Goal: Task Accomplishment & Management: Manage account settings

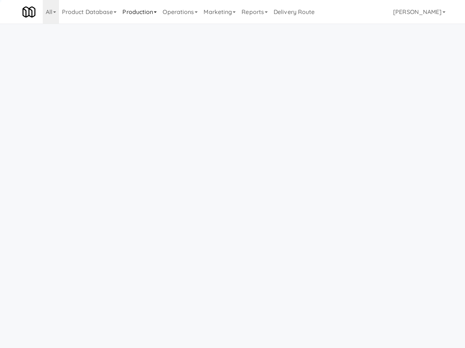
click at [148, 11] on link "Production" at bounding box center [140, 12] width 40 height 24
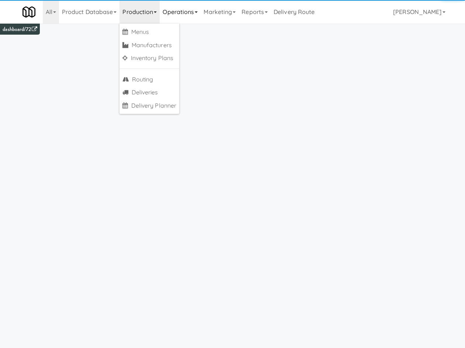
click at [189, 14] on link "Operations" at bounding box center [180, 12] width 41 height 24
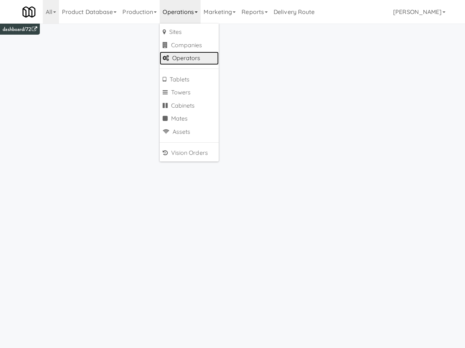
click at [207, 59] on link "Operators" at bounding box center [189, 58] width 59 height 13
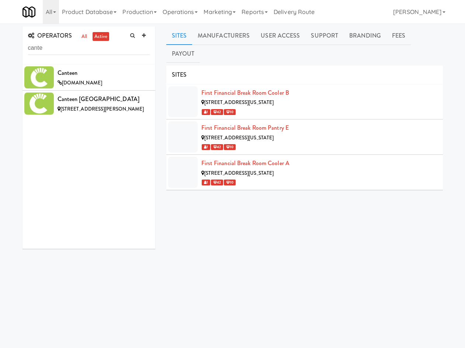
type input "cante"
click at [273, 47] on div "Sites Manufacturers User Access Support Branding Fees Payout SITES First Financ…" at bounding box center [304, 185] width 277 height 316
click at [278, 38] on link "User Access" at bounding box center [280, 36] width 50 height 18
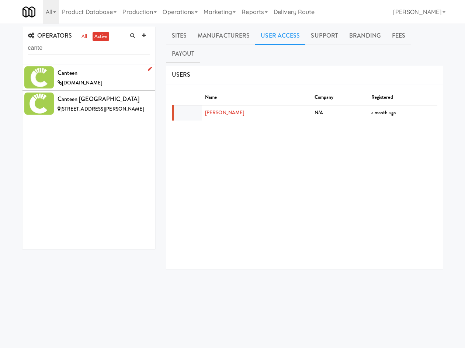
click at [103, 73] on div "Canteen" at bounding box center [104, 73] width 92 height 11
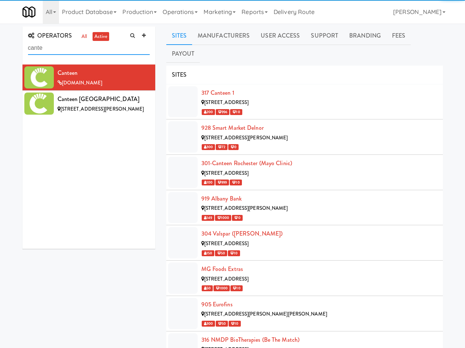
click at [89, 47] on input "cante" at bounding box center [89, 48] width 122 height 14
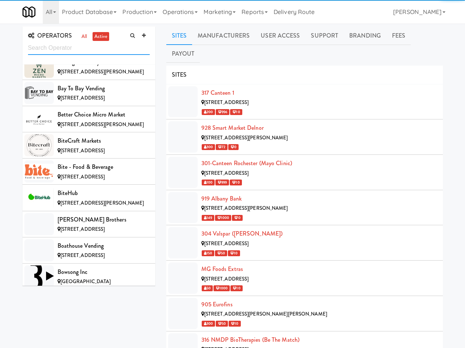
scroll to position [1092, 0]
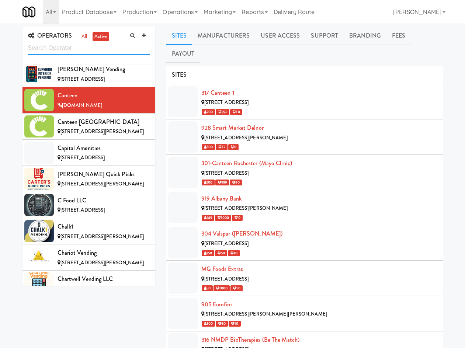
click at [85, 51] on input "text" at bounding box center [89, 48] width 122 height 14
type input "[PERSON_NAME]"
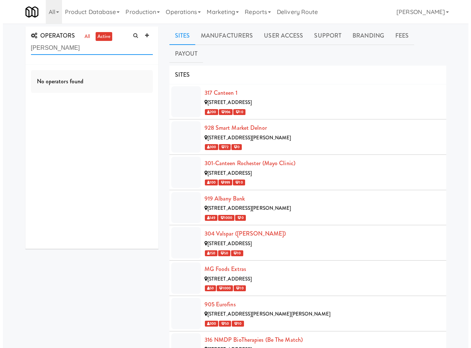
scroll to position [0, 0]
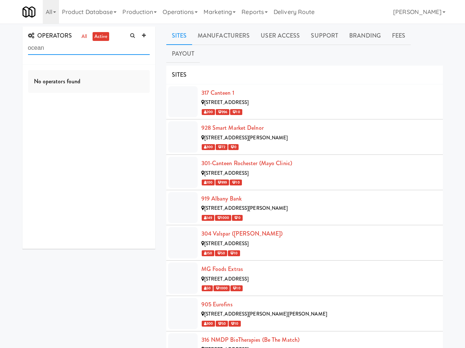
type input "ocean"
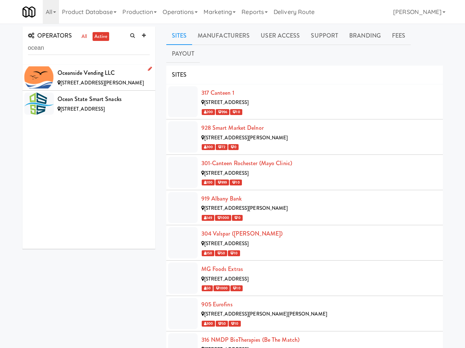
click at [92, 81] on span "[STREET_ADDRESS][PERSON_NAME]" at bounding box center [103, 82] width 84 height 7
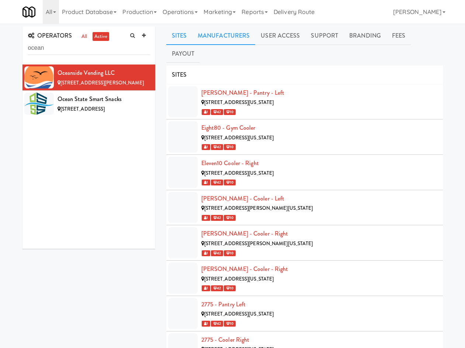
click at [234, 42] on link "Manufacturers" at bounding box center [223, 36] width 63 height 18
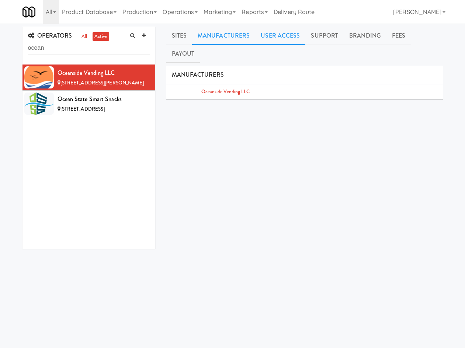
click at [291, 41] on link "User Access" at bounding box center [280, 36] width 50 height 18
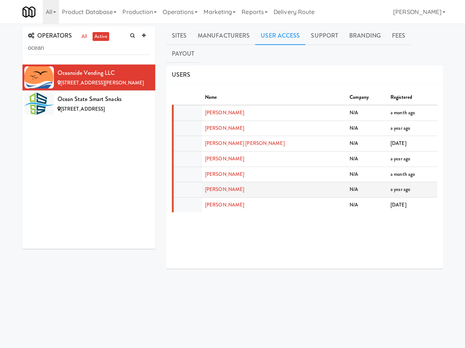
drag, startPoint x: 259, startPoint y: 171, endPoint x: 205, endPoint y: 173, distance: 54.3
click at [205, 182] on td "[PERSON_NAME]" at bounding box center [274, 190] width 145 height 16
copy link "[PERSON_NAME]"
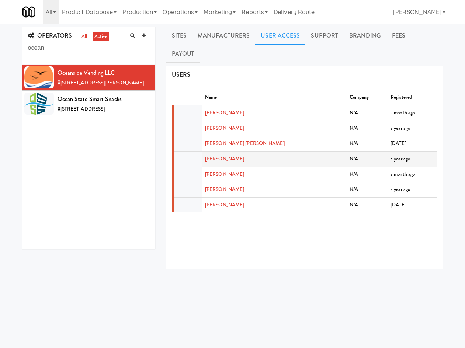
drag, startPoint x: 212, startPoint y: 145, endPoint x: 214, endPoint y: 140, distance: 5.3
click at [212, 151] on td "[PERSON_NAME]" at bounding box center [274, 159] width 145 height 16
click at [214, 155] on link "[PERSON_NAME]" at bounding box center [224, 158] width 39 height 7
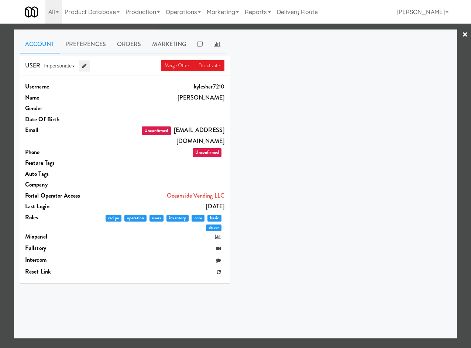
click at [83, 65] on icon at bounding box center [84, 65] width 4 height 5
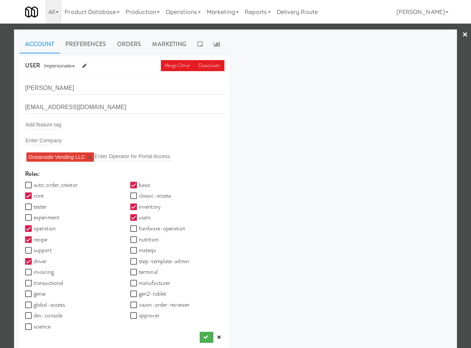
click at [462, 35] on link "×" at bounding box center [465, 35] width 6 height 23
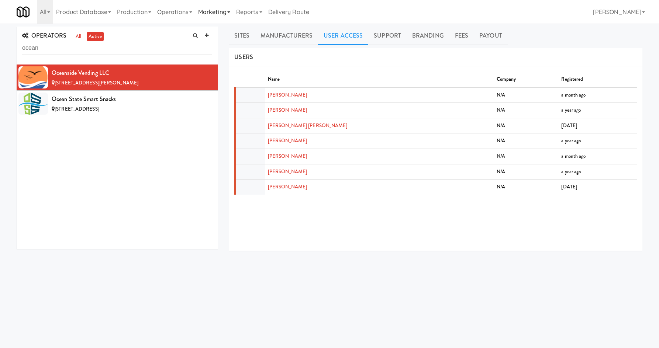
click at [209, 13] on link "Marketing" at bounding box center [214, 12] width 38 height 24
click at [213, 28] on link "Users" at bounding box center [224, 31] width 59 height 13
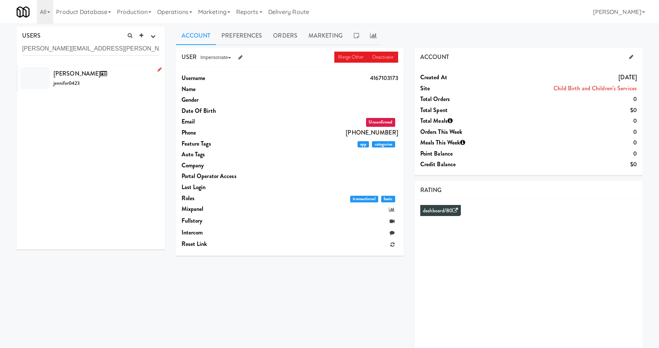
click at [132, 79] on div "[PERSON_NAME] jennifer0423" at bounding box center [107, 78] width 106 height 20
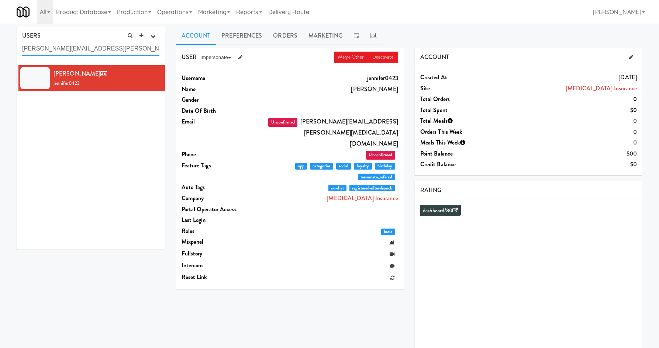
click at [85, 50] on input "[PERSON_NAME][EMAIL_ADDRESS][PERSON_NAME][MEDICAL_DATA][DOMAIN_NAME]" at bounding box center [90, 49] width 137 height 14
click at [84, 49] on input "[PERSON_NAME][EMAIL_ADDRESS][PERSON_NAME][MEDICAL_DATA][DOMAIN_NAME]" at bounding box center [90, 49] width 137 height 14
type input "[PERSON_NAME]"
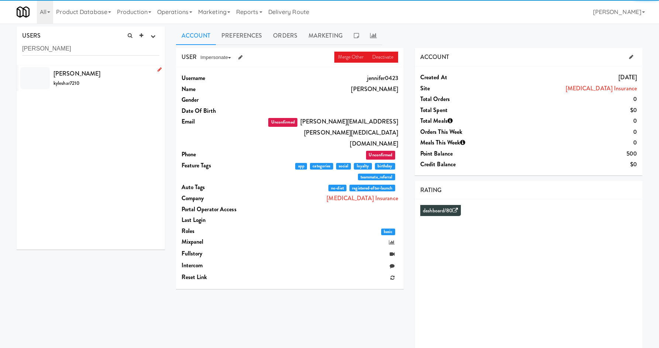
click at [103, 78] on div "[PERSON_NAME] kyleshar7210" at bounding box center [107, 78] width 106 height 20
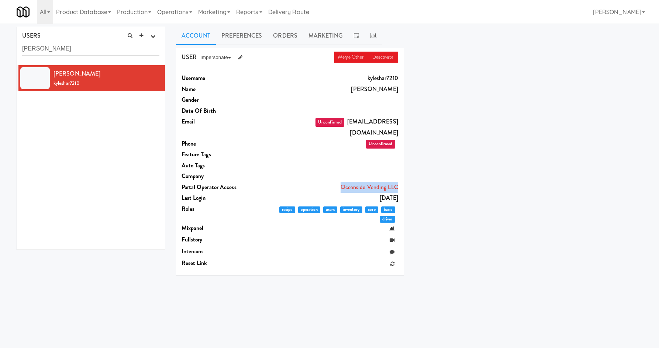
drag, startPoint x: 338, startPoint y: 175, endPoint x: 398, endPoint y: 177, distance: 60.2
click at [398, 182] on dd "Oceanside Vending LLC" at bounding box center [333, 187] width 130 height 11
copy link "Oceanside Vending LLC"
click at [97, 54] on input "[PERSON_NAME]" at bounding box center [90, 49] width 137 height 14
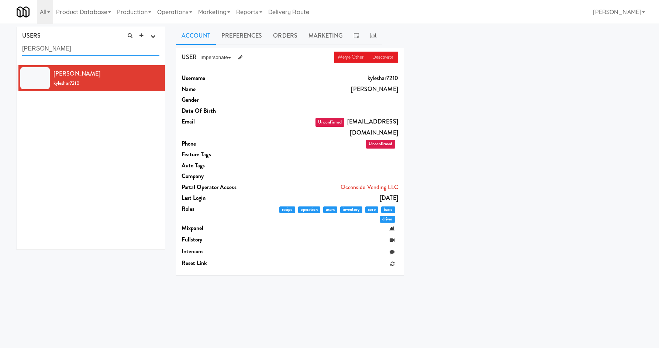
click at [97, 54] on input "[PERSON_NAME]" at bounding box center [90, 49] width 137 height 14
paste input "garrett_deljiqc@accessamenities"
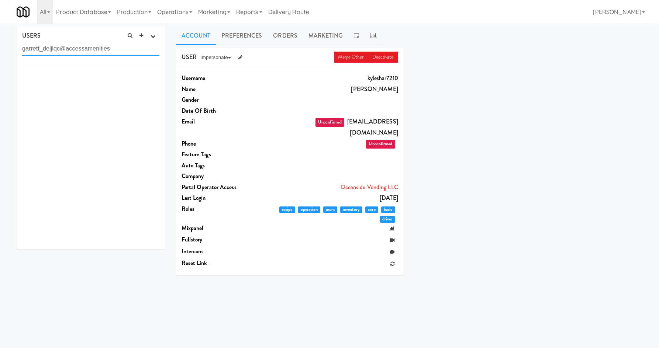
drag, startPoint x: 61, startPoint y: 50, endPoint x: 175, endPoint y: 61, distance: 114.6
click at [169, 63] on div "USERS active Ordered this week Didn't order this week 1 this week 2 this week 3…" at bounding box center [90, 141] width 159 height 229
click at [99, 47] on input "garrett_deljiqc" at bounding box center [90, 49] width 137 height 14
click at [98, 46] on input "garrett_deljiqc" at bounding box center [90, 49] width 137 height 14
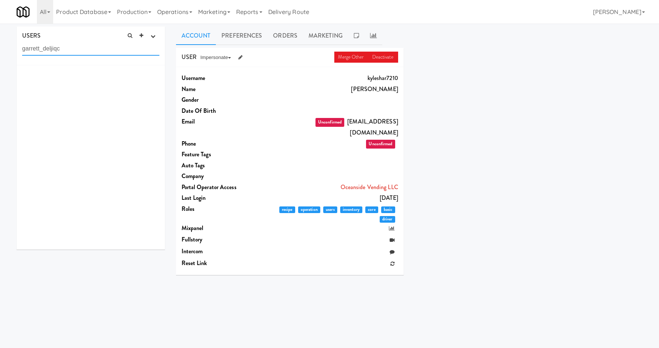
paste input "[EMAIL_ADDRESS][DOMAIN_NAME]"
type input "[EMAIL_ADDRESS][DOMAIN_NAME]"
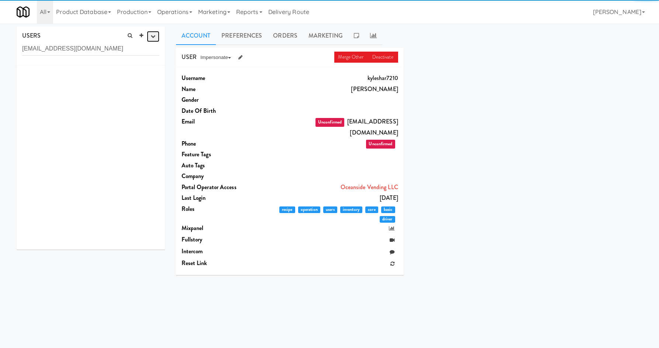
click at [154, 33] on button "button" at bounding box center [153, 36] width 12 height 11
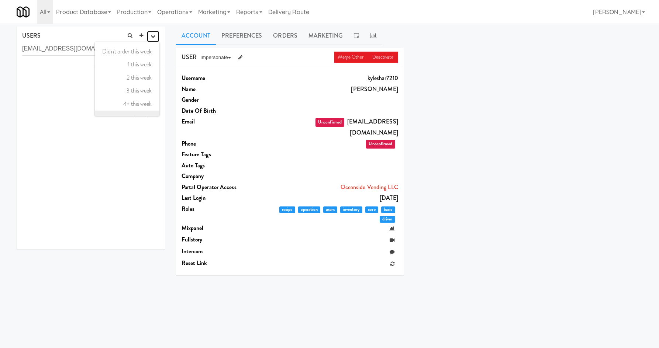
scroll to position [48, 0]
click at [140, 108] on link "all" at bounding box center [127, 107] width 64 height 13
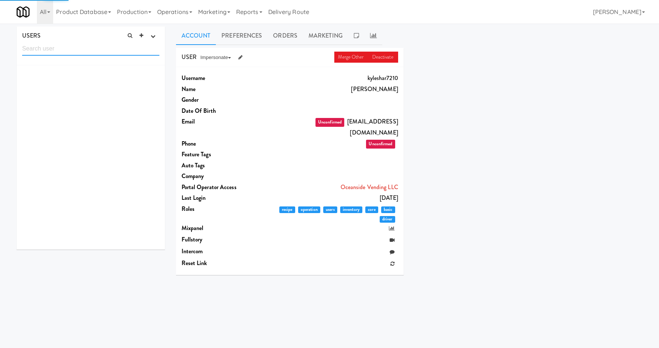
click at [107, 50] on input "text" at bounding box center [90, 49] width 137 height 14
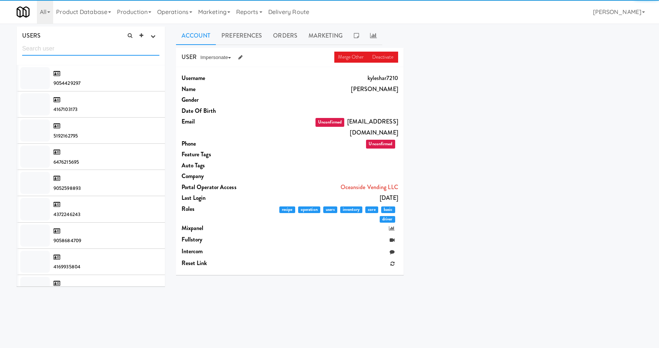
paste input "[EMAIL_ADDRESS][DOMAIN_NAME]"
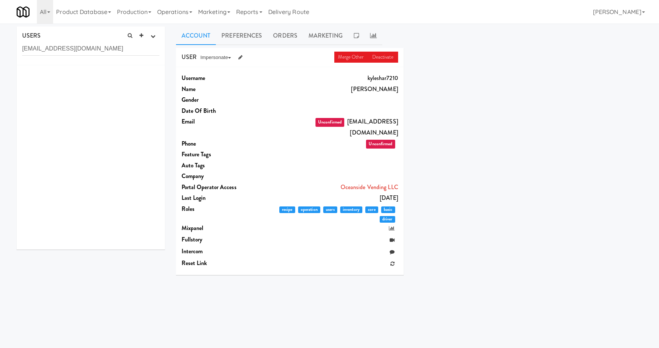
click at [110, 83] on div at bounding box center [91, 157] width 148 height 185
click at [111, 48] on input "[EMAIL_ADDRESS][DOMAIN_NAME]" at bounding box center [90, 49] width 137 height 14
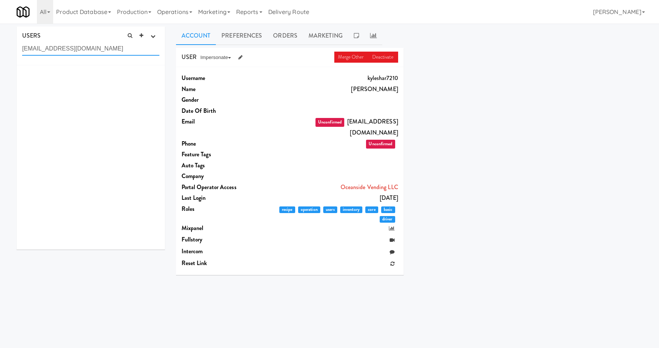
click at [111, 48] on input "[EMAIL_ADDRESS][DOMAIN_NAME]" at bounding box center [90, 49] width 137 height 14
paste input "arwid+tester7_delrodc@micromart"
type input "[EMAIL_ADDRESS][DOMAIN_NAME]"
click at [117, 53] on input "[EMAIL_ADDRESS][DOMAIN_NAME]" at bounding box center [90, 49] width 137 height 14
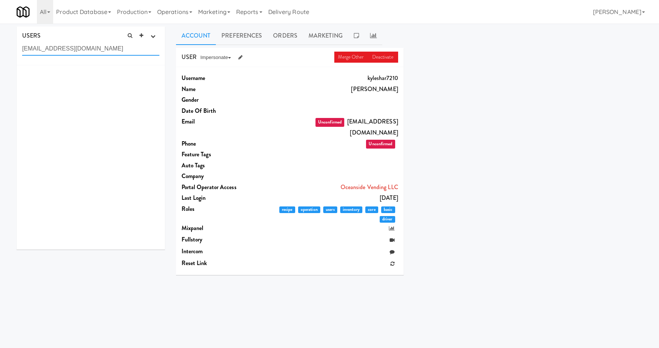
click at [117, 52] on input "[EMAIL_ADDRESS][DOMAIN_NAME]" at bounding box center [90, 49] width 137 height 14
drag, startPoint x: 149, startPoint y: 127, endPoint x: 165, endPoint y: 5, distance: 123.2
click at [151, 121] on div at bounding box center [91, 157] width 148 height 185
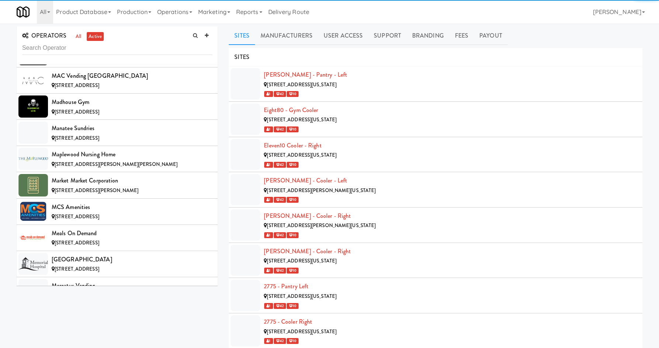
scroll to position [5240, 0]
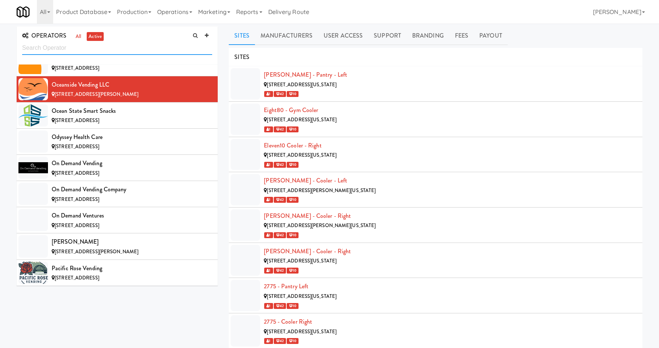
paste input "Access Amenities"
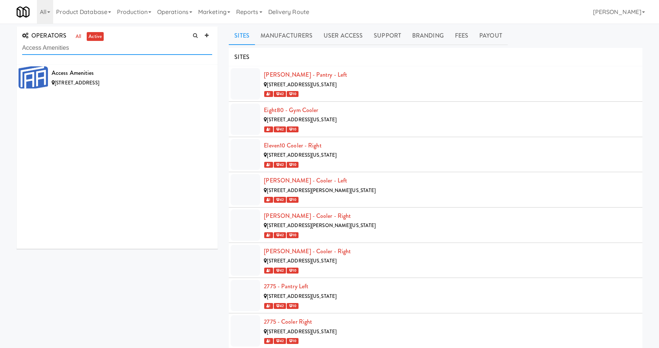
scroll to position [0, 0]
drag, startPoint x: 157, startPoint y: 74, endPoint x: 291, endPoint y: 33, distance: 139.4
click at [158, 73] on div "Access Amenities" at bounding box center [132, 73] width 161 height 11
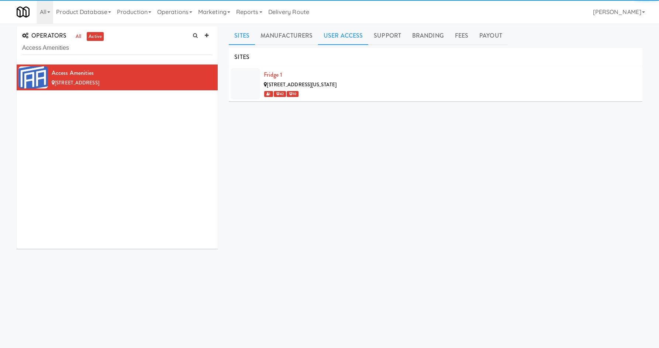
click at [358, 36] on link "User Access" at bounding box center [343, 36] width 50 height 18
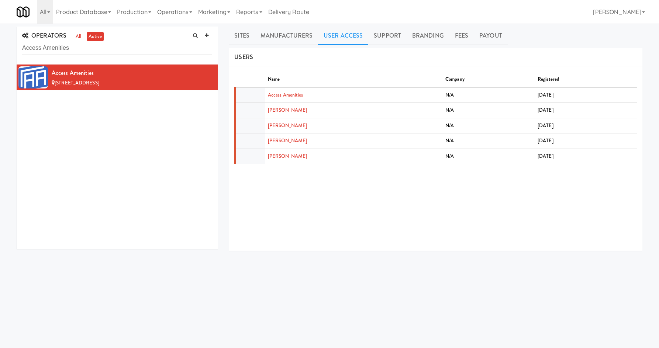
click at [116, 56] on div "OPERATORS all active Access Amenities" at bounding box center [117, 46] width 201 height 38
click at [116, 54] on input "Access Amenities" at bounding box center [117, 48] width 190 height 14
click at [116, 55] on input "Access Amenities" at bounding box center [117, 48] width 190 height 14
paste input "MTY MARKETS"
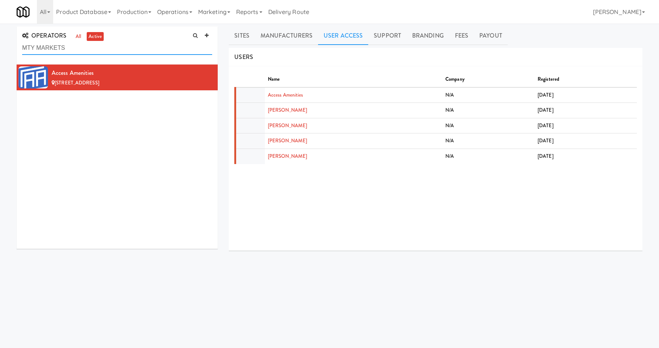
type input "MTY MARKETS"
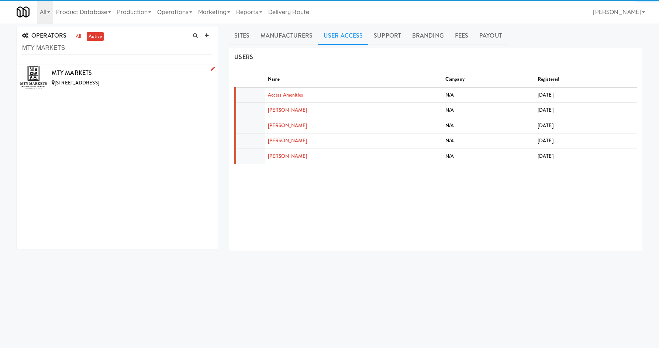
click at [137, 83] on div "[STREET_ADDRESS]" at bounding box center [132, 83] width 161 height 9
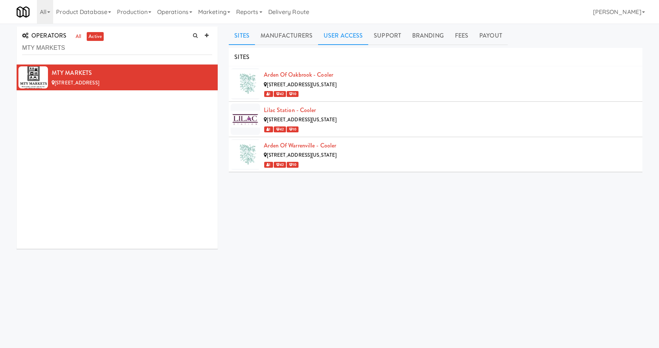
click at [343, 36] on link "User Access" at bounding box center [343, 36] width 50 height 18
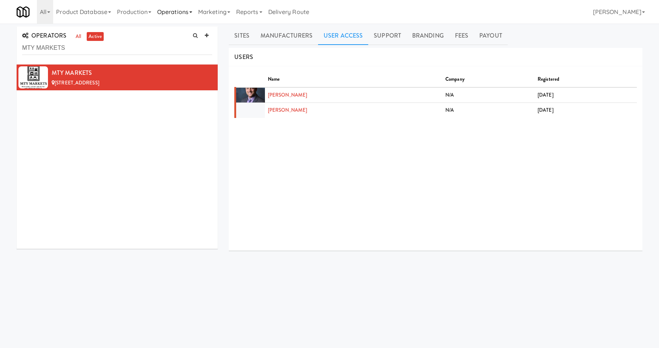
click at [184, 20] on link "Operations" at bounding box center [174, 12] width 41 height 24
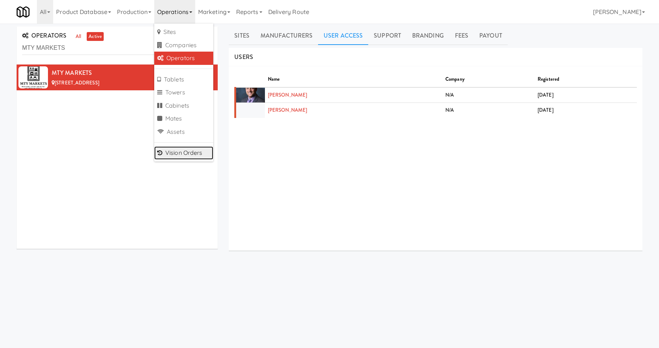
click at [188, 158] on link "Vision Orders" at bounding box center [183, 153] width 59 height 13
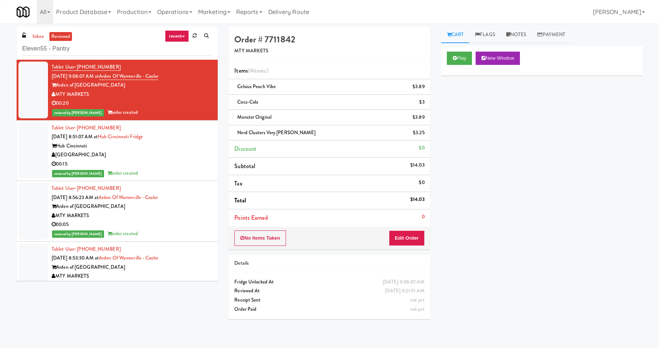
type input "Eleven55 - Pantry"
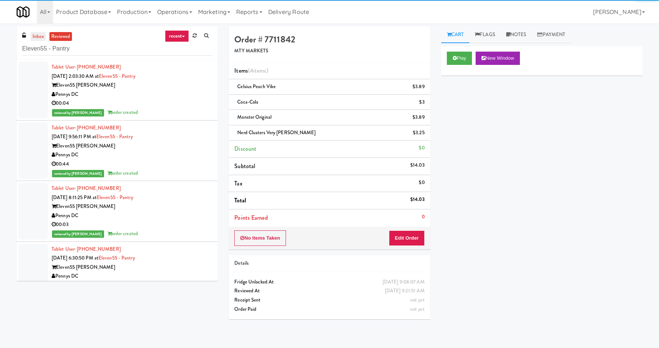
click at [34, 36] on link "inbox" at bounding box center [38, 36] width 15 height 9
